Goal: Complete application form: Complete application form

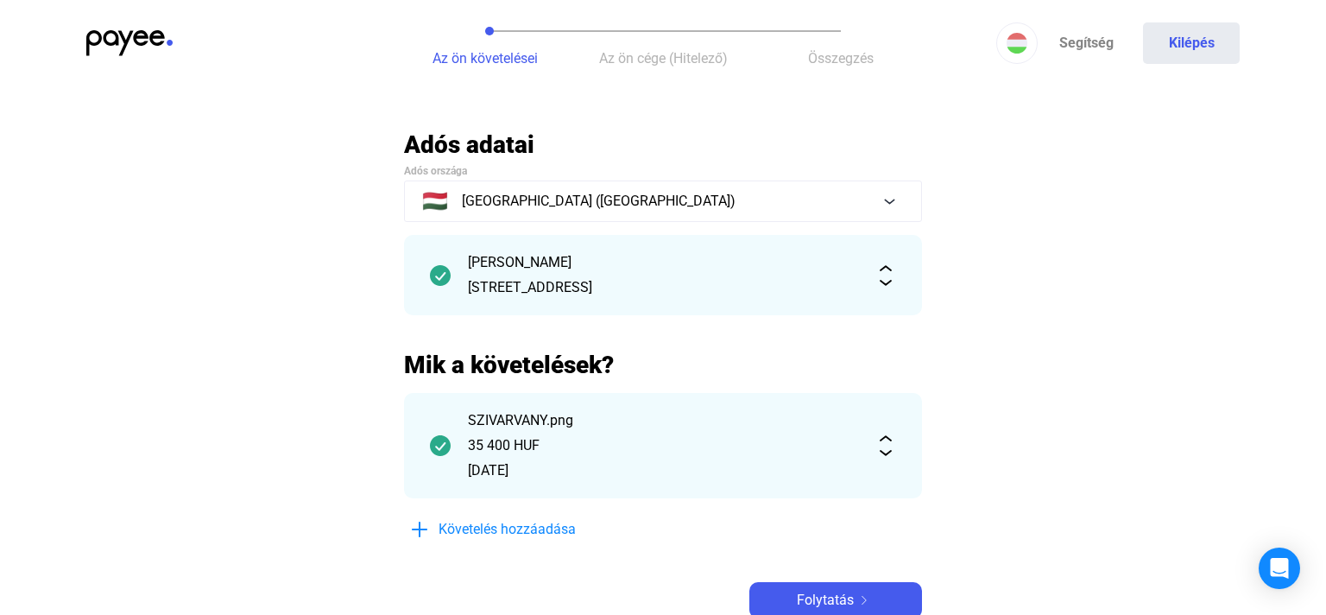
click at [920, 141] on h2 "Adós adatai" at bounding box center [663, 144] width 518 height 30
click at [1227, 59] on button "Kilépés" at bounding box center [1191, 42] width 97 height 41
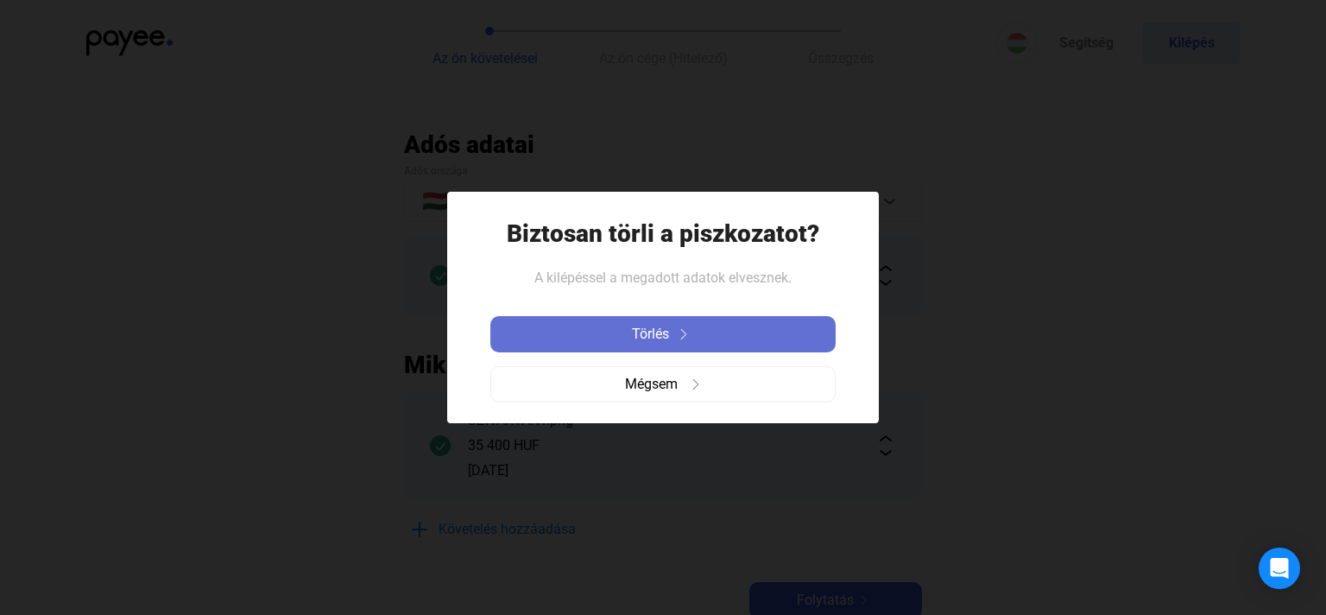
click at [790, 330] on div "Törlés" at bounding box center [662, 334] width 335 height 21
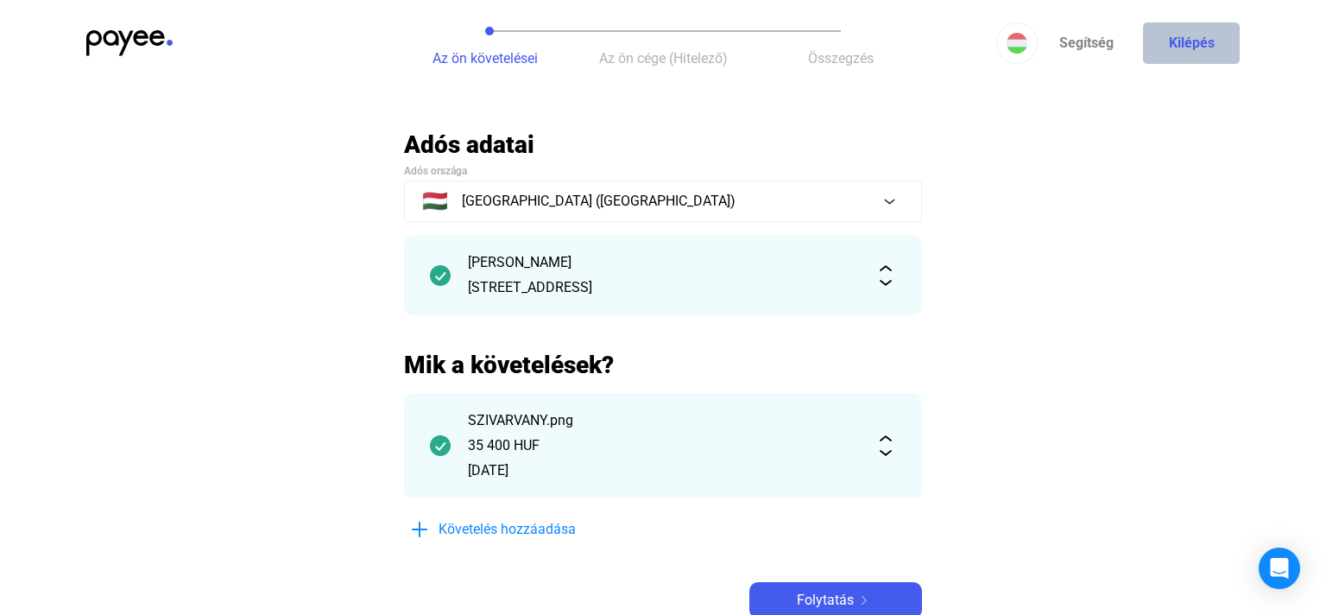
click at [1197, 44] on button "Kilépés" at bounding box center [1191, 42] width 97 height 41
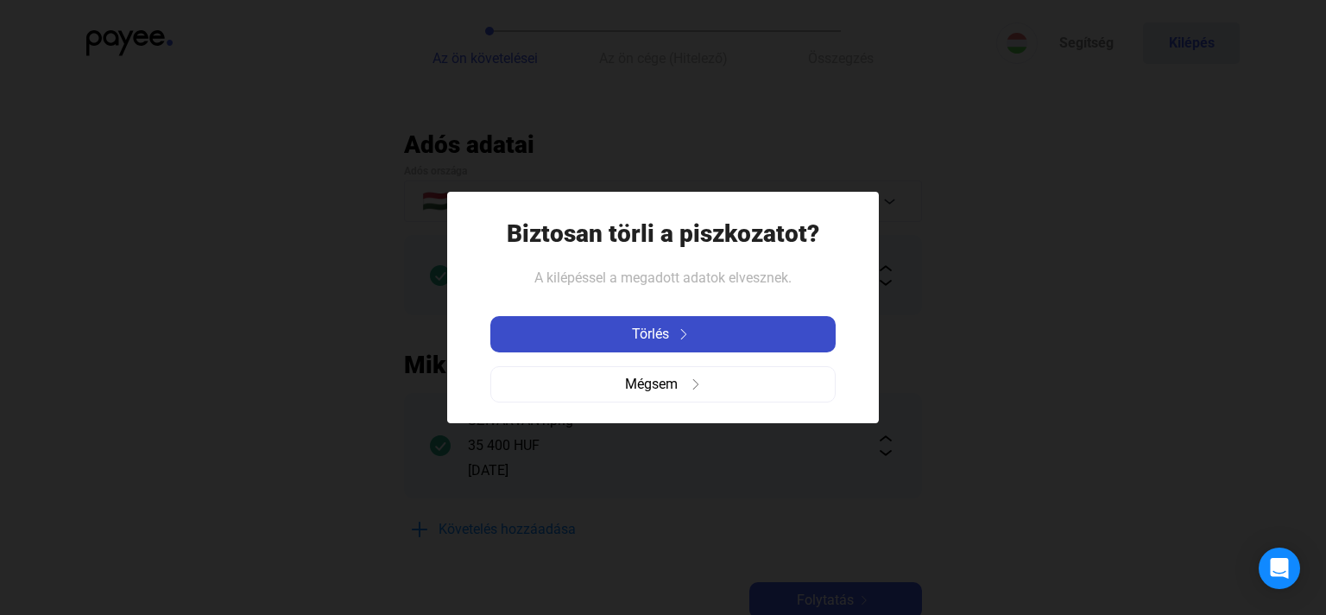
click at [673, 338] on payee-icon at bounding box center [681, 334] width 25 height 10
